Goal: Navigation & Orientation: Understand site structure

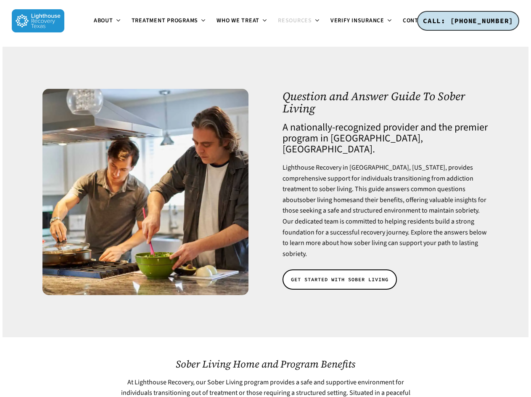
click at [94, 25] on span "About" at bounding box center [103, 20] width 19 height 8
click at [132, 25] on span "Treatment Programs" at bounding box center [165, 20] width 67 height 8
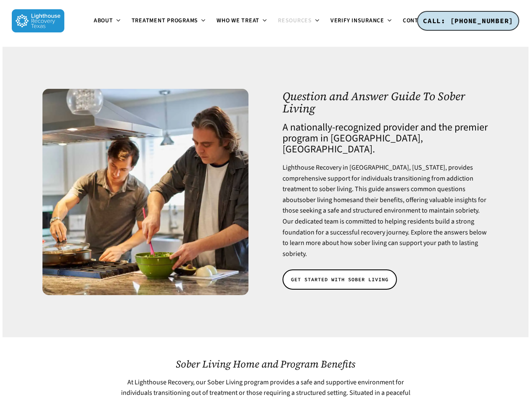
click at [278, 25] on span "Resources" at bounding box center [295, 20] width 34 height 8
